Goal: Contribute content: Add original content to the website for others to see

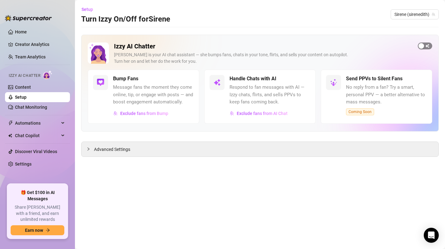
click at [422, 47] on div "button" at bounding box center [421, 46] width 6 height 6
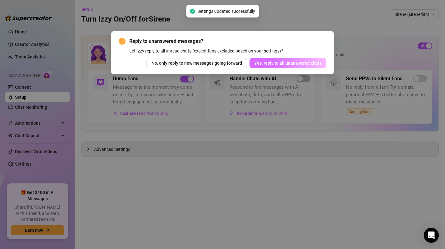
click at [310, 60] on button "Yes, reply to all unanswered chats" at bounding box center [287, 63] width 77 height 10
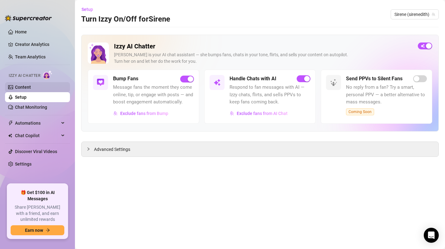
click at [25, 85] on link "Content" at bounding box center [23, 87] width 16 height 5
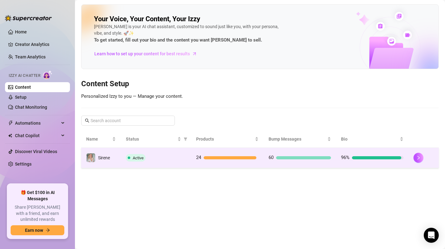
click at [228, 167] on td "24" at bounding box center [227, 158] width 72 height 20
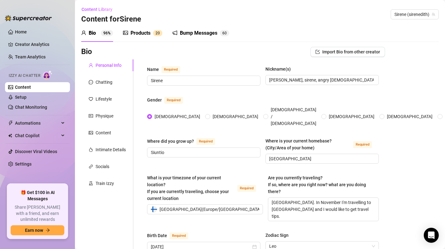
click at [142, 35] on div "Products" at bounding box center [140, 32] width 20 height 7
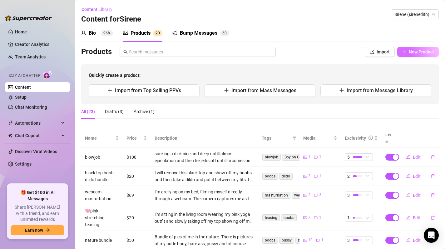
click at [419, 51] on span "New Product" at bounding box center [420, 51] width 25 height 5
type textarea "Type your message here..."
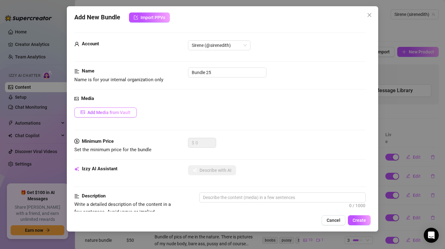
click at [104, 115] on span "Add Media from Vault" at bounding box center [108, 112] width 43 height 5
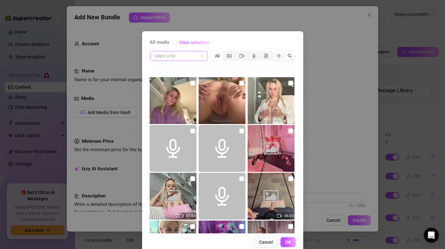
click at [201, 55] on div "Select a list" at bounding box center [178, 56] width 57 height 10
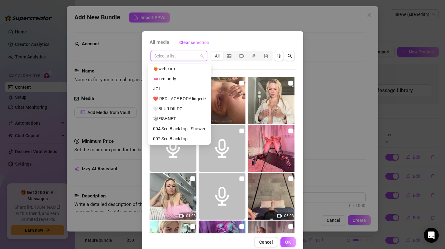
scroll to position [120, 0]
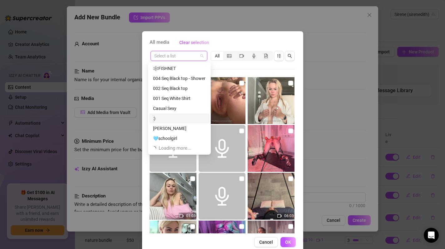
click at [171, 117] on div ":)" at bounding box center [179, 118] width 53 height 7
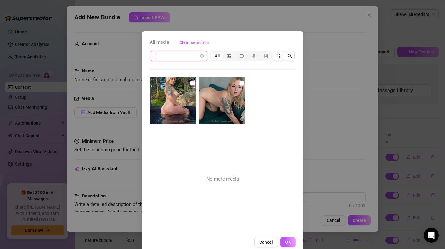
click at [190, 83] on input "checkbox" at bounding box center [192, 82] width 5 height 5
checkbox input "true"
click at [288, 243] on button "OK" at bounding box center [287, 242] width 15 height 10
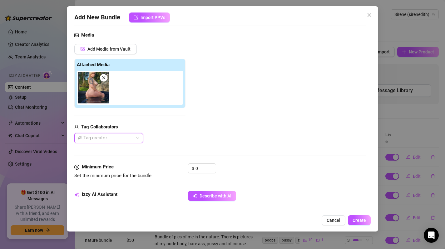
scroll to position [133, 0]
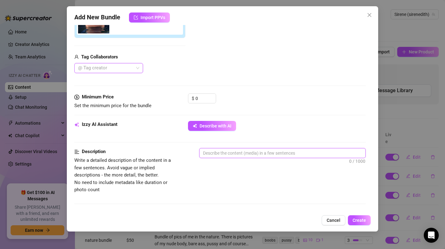
click at [230, 153] on textarea at bounding box center [282, 152] width 166 height 9
type textarea "T"
type textarea "Th"
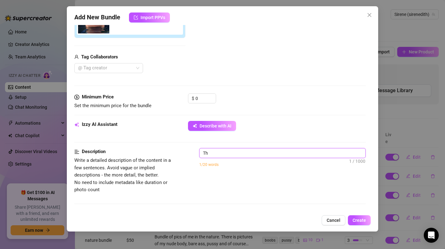
type textarea "Thi"
type textarea "This"
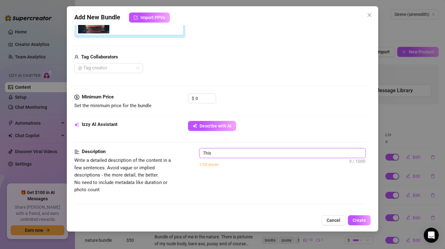
type textarea "This"
type textarea "This p"
type textarea "This pr"
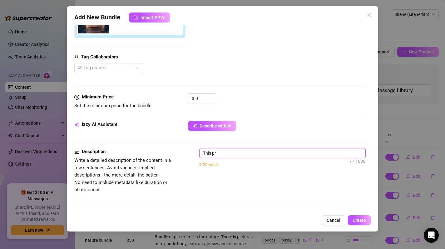
type textarea "This p"
type textarea "This ph"
type textarea "This pho"
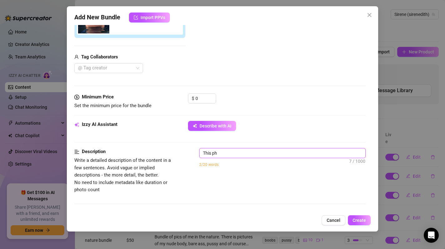
type textarea "This pho"
type textarea "This phot"
type textarea "This photo"
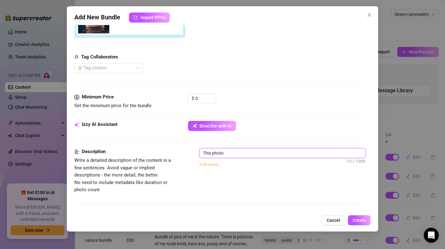
type textarea "This photo"
type textarea "This photo i"
type textarea "This photo is"
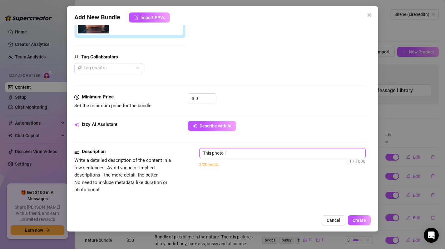
type textarea "This photo is"
type textarea "This photo is u"
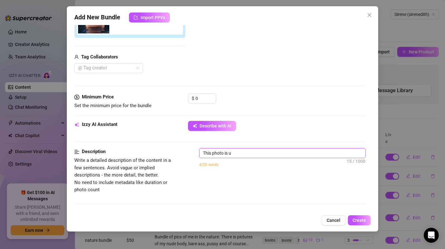
type textarea "This photo is"
type textarea "This photo is a"
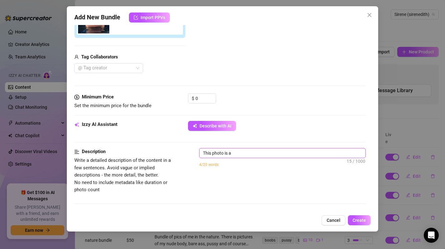
type textarea "This photo is a"
type textarea "This photo is a f"
type textarea "This photo is a fr"
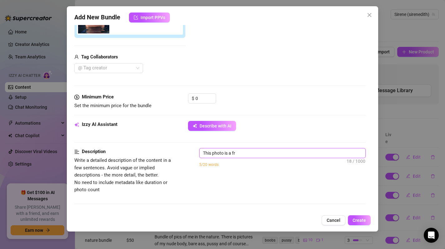
type textarea "This photo is a fre"
type textarea "This photo is a free"
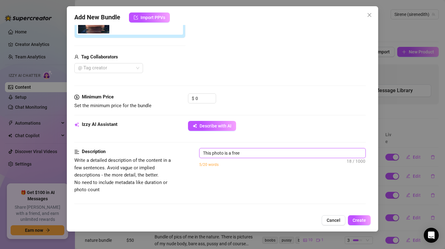
type textarea "This photo is a free"
type textarea "This photo is a free p"
type textarea "This photo is a free pi"
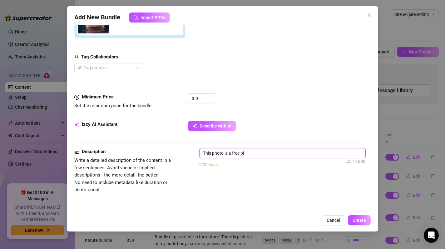
type textarea "This photo is a free pic"
type textarea "This photo is a free pict"
type textarea "This photo is a free pictu"
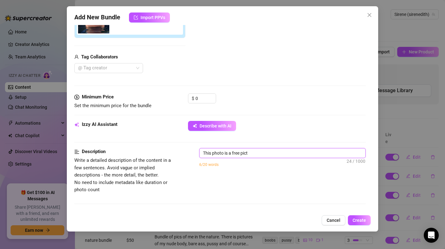
type textarea "This photo is a free pictu"
type textarea "This photo is a free pictur"
type textarea "This photo is a free picture"
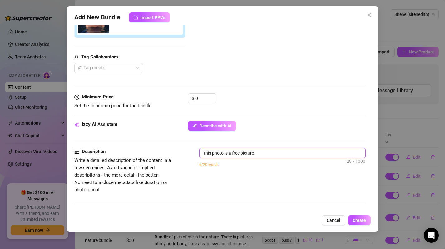
type textarea "This photo is a free picture"
type textarea "This photo is a free picture w"
type textarea "This photo is a free picture wh"
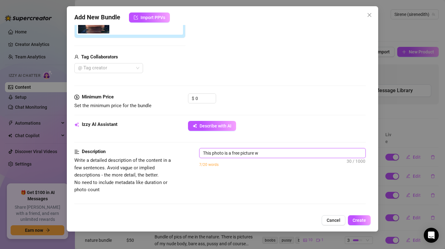
type textarea "This photo is a free picture wh"
type textarea "This photo is a free picture whe"
type textarea "This photo is a free picture when"
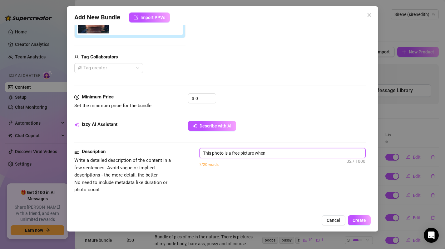
type textarea "This photo is a free picture when"
type textarea "This photo is a free picture when s"
type textarea "This photo is a free picture when so"
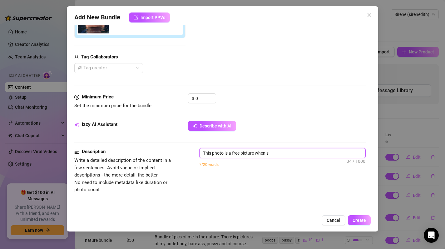
type textarea "This photo is a free picture when so"
type textarea "This photo is a free picture when som"
type textarea "This photo is a free picture when some"
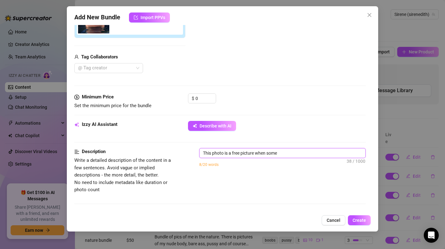
type textarea "This photo is a free picture when someo"
type textarea "This photo is a free picture when someon"
type textarea "This photo is a free picture when someone"
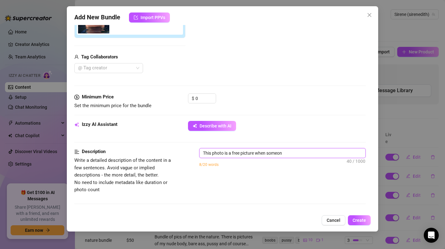
type textarea "This photo is a free picture when someone"
type textarea "This photo is a free picture when someone l"
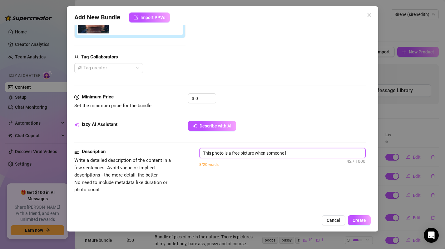
type textarea "This photo is a free picture when someone li"
type textarea "This photo is a free picture when someone lik"
type textarea "This photo is a free picture when someone like"
type textarea "This photo is a free picture when someone likes"
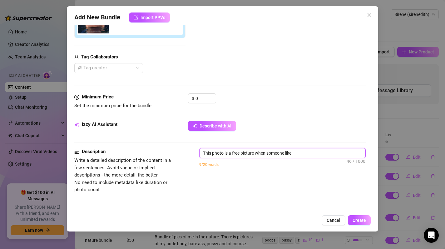
type textarea "This photo is a free picture when someone likes"
type textarea "This photo is a free picture when someone likes a"
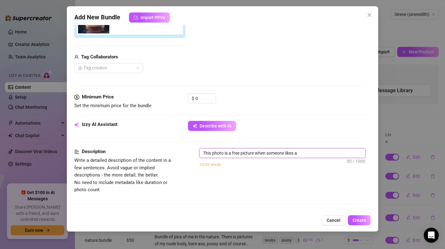
type textarea "This photo is a free picture when someone likes al"
type textarea "This photo is a free picture when someone likes all"
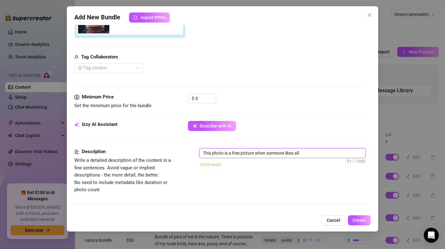
type textarea "This photo is a free picture when someone likes all"
type textarea "This photo is a free picture when someone likes all m"
type textarea "This photo is a free picture when someone likes all my"
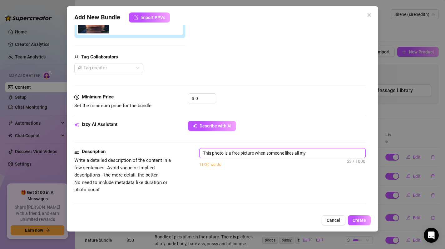
type textarea "This photo is a free picture when someone likes all my"
type textarea "This photo is a free picture when someone likes all my p"
type textarea "This photo is a free picture when someone likes all my po"
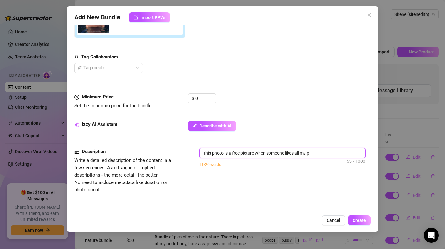
type textarea "This photo is a free picture when someone likes all my po"
type textarea "This photo is a free picture when someone likes all my pos"
type textarea "This photo is a free picture when someone likes all my post"
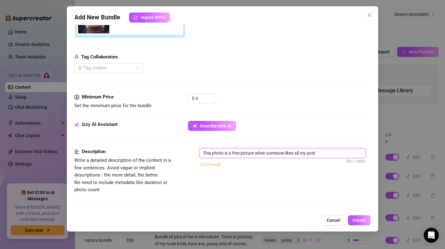
type textarea "This photo is a free picture when someone likes all my post."
type textarea "T"
type textarea "Th"
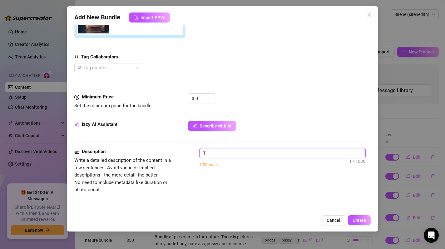
type textarea "Th"
type textarea "Thi"
type textarea "This"
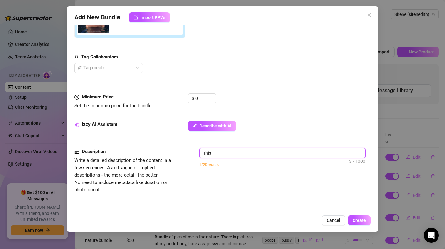
type textarea "This"
type textarea "This i"
type textarea "This"
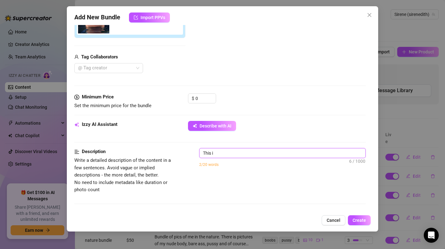
type textarea "This"
type textarea "This p"
type textarea "This pi"
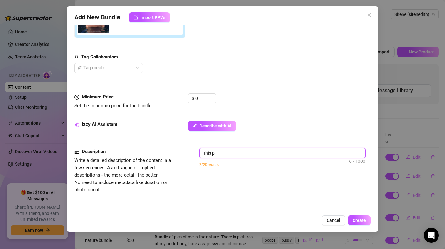
type textarea "This pic"
type textarea "This pict"
type textarea "This pictu"
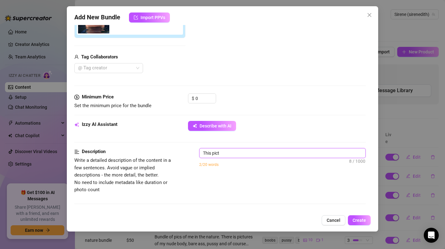
type textarea "This pictu"
type textarea "This pictur"
type textarea "This picture"
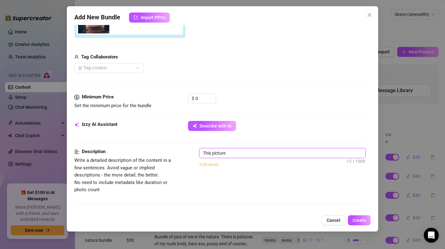
type textarea "This picture"
type textarea "This picture i"
type textarea "This picture is"
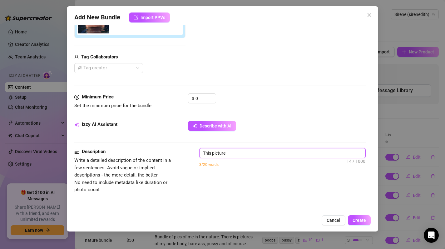
type textarea "This picture is"
type textarea "This picture is s"
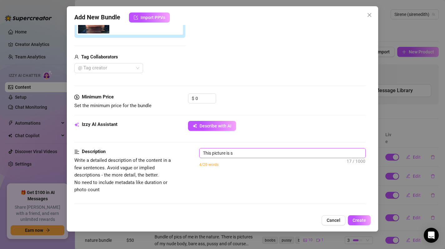
type textarea "This picture is se"
type textarea "This picture is [PERSON_NAME]"
type textarea "This picture is sent"
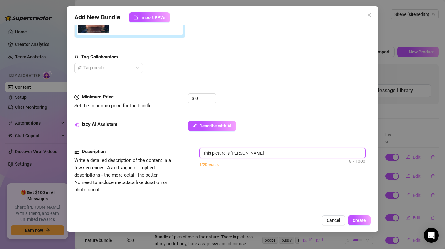
type textarea "This picture is sent"
type textarea "This picture is sent a"
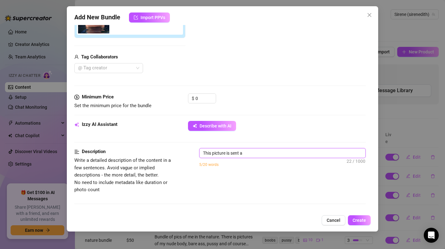
type textarea "This picture is sent as"
type textarea "This picture is sent as a"
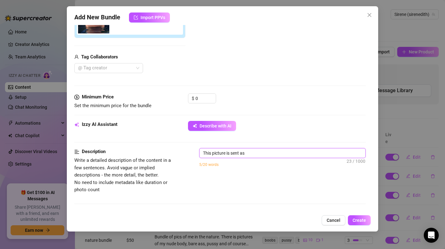
type textarea "This picture is sent as a"
type textarea "This picture is sent as a j"
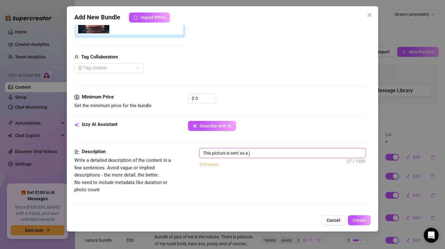
type textarea "This picture is sent as a ju"
type textarea "This picture is sent as a jui"
type textarea "This picture is sent as a [DEMOGRAPHIC_DATA]"
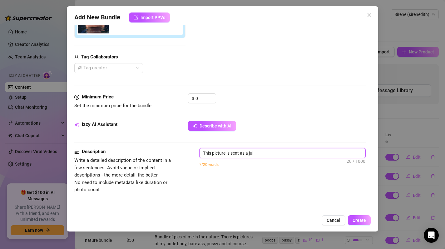
type textarea "This picture is sent as a [DEMOGRAPHIC_DATA]"
type textarea "This picture is sent as a juicy"
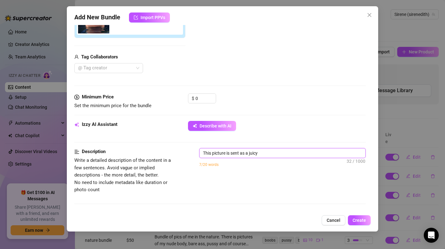
type textarea "This picture is sent as a juicy s"
type textarea "This picture is sent as a juicy su"
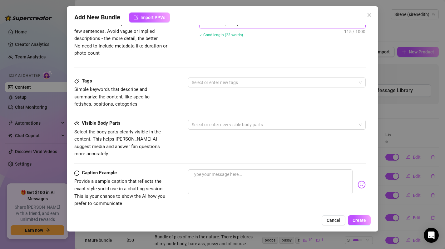
scroll to position [327, 0]
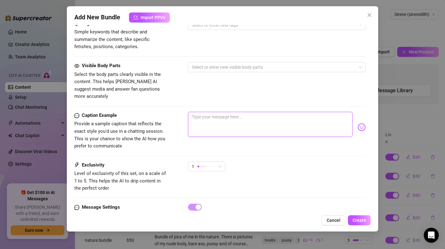
click at [228, 113] on textarea at bounding box center [270, 124] width 165 height 25
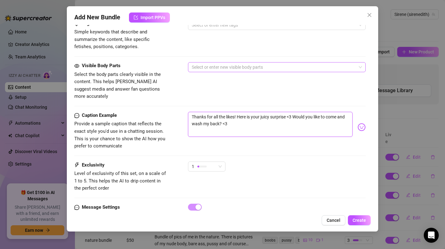
click at [196, 68] on div at bounding box center [273, 67] width 169 height 9
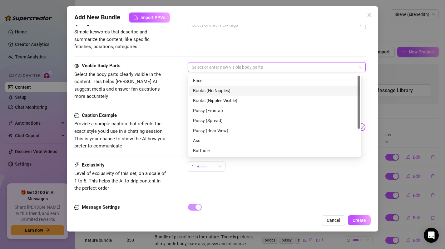
click at [208, 88] on div "Boobs (No Nipples)" at bounding box center [274, 90] width 163 height 7
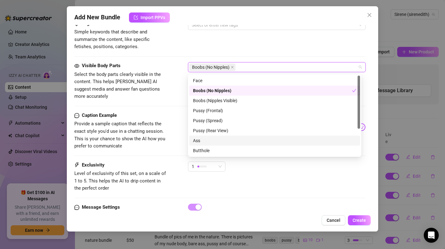
click at [199, 140] on div "Ass" at bounding box center [274, 140] width 163 height 7
click at [207, 82] on div "Face" at bounding box center [274, 80] width 163 height 7
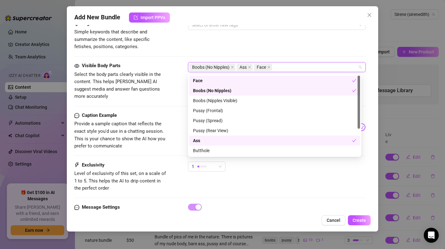
click at [176, 82] on div "Visible Body Parts Select the body parts clearly visible in the content. This h…" at bounding box center [219, 81] width 291 height 38
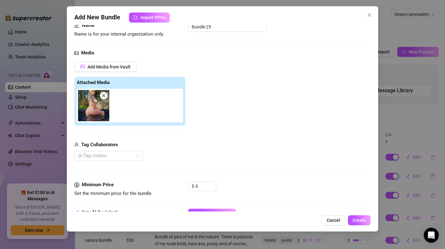
scroll to position [0, 0]
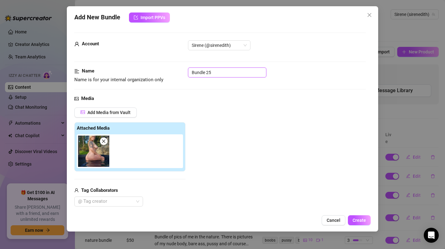
drag, startPoint x: 231, startPoint y: 76, endPoint x: 90, endPoint y: 72, distance: 140.1
click at [90, 72] on div "Name Name is for your internal organization only Bundle 25" at bounding box center [219, 75] width 291 height 16
click at [361, 219] on span "Create" at bounding box center [358, 219] width 13 height 5
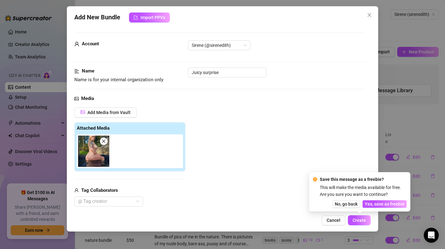
click at [376, 205] on span "Yes, save as freebie" at bounding box center [384, 203] width 40 height 5
